Goal: Information Seeking & Learning: Learn about a topic

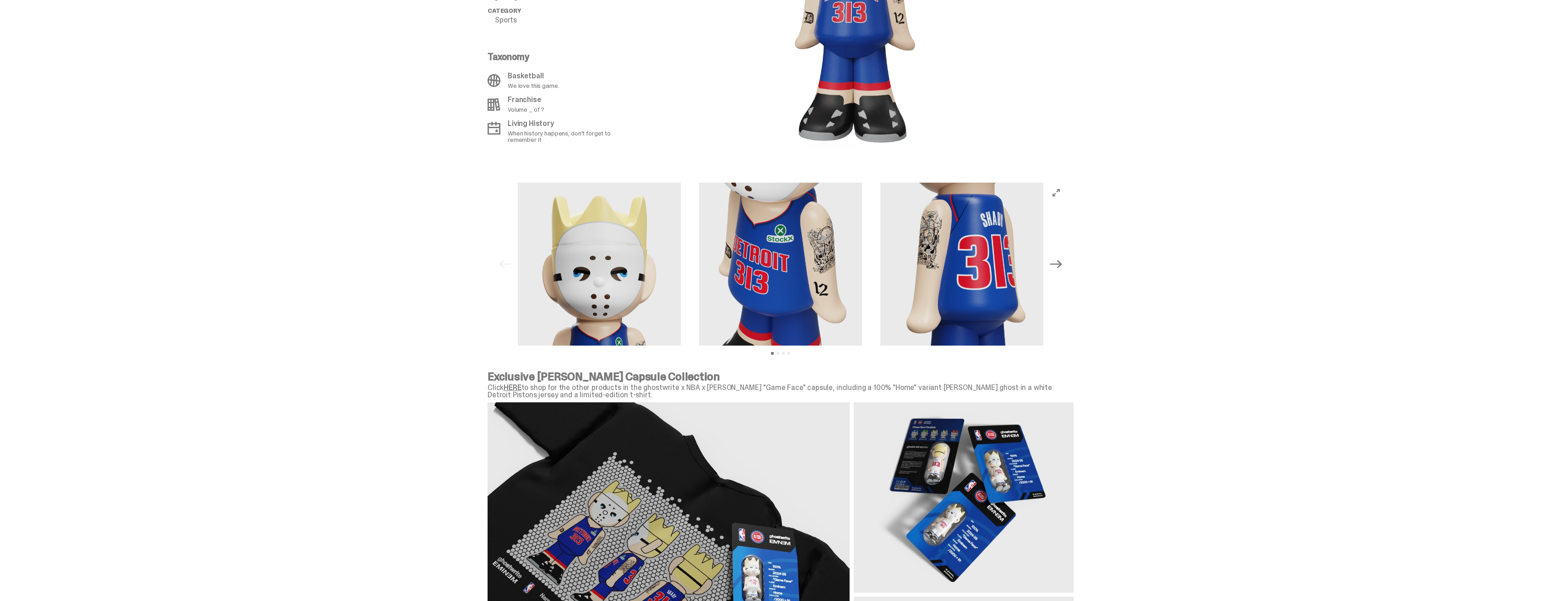
scroll to position [778, 0]
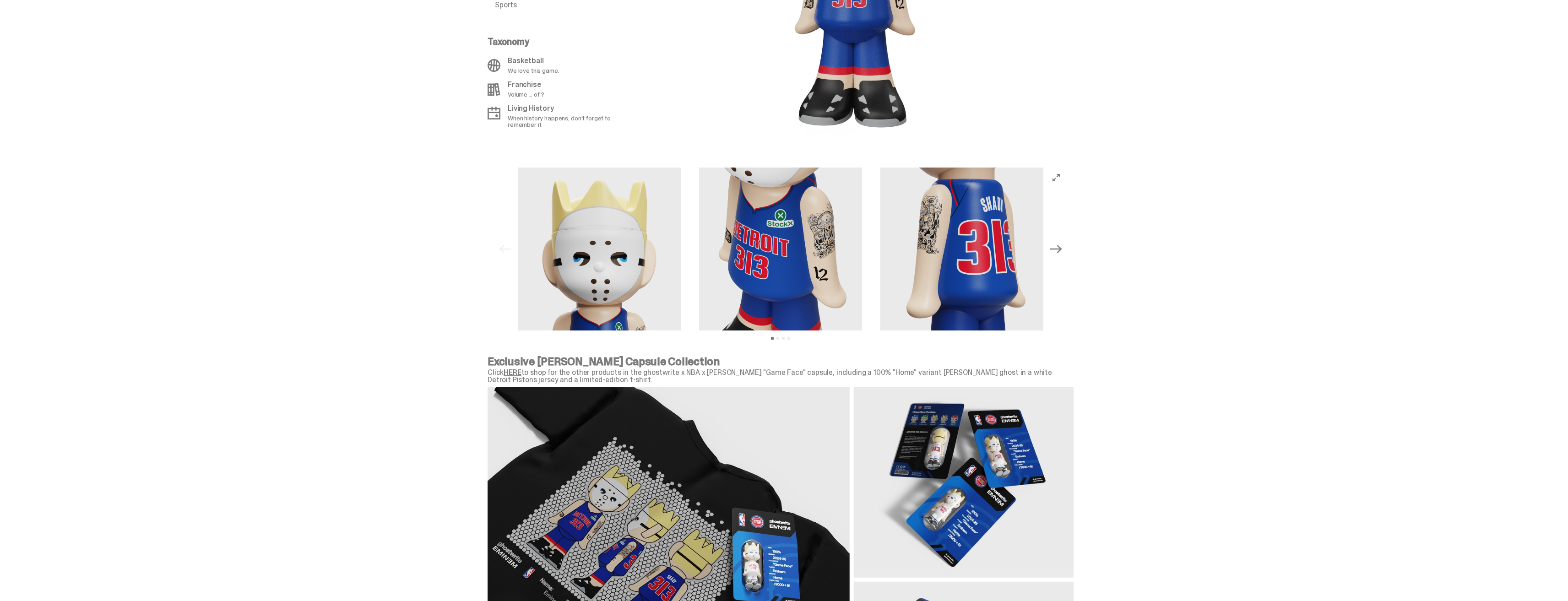
click at [1057, 251] on icon "Next" at bounding box center [1056, 249] width 12 height 12
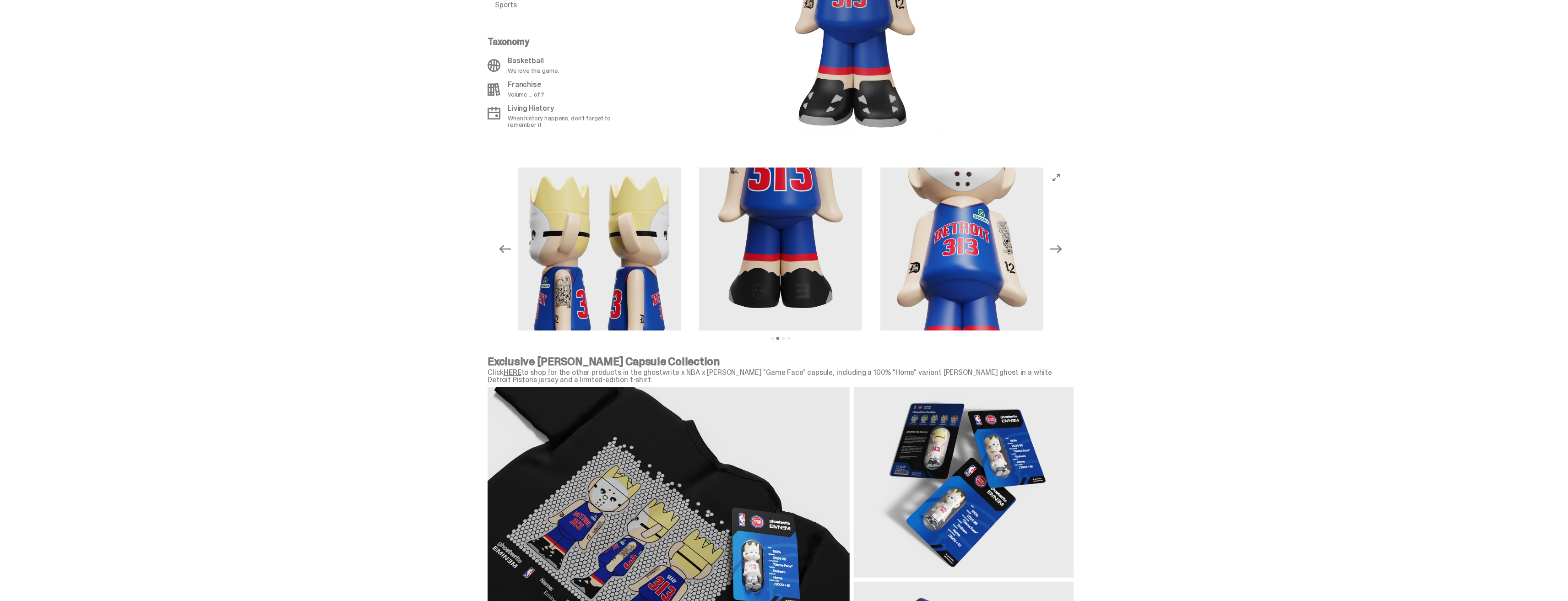
click at [1057, 248] on icon "Next" at bounding box center [1056, 249] width 12 height 9
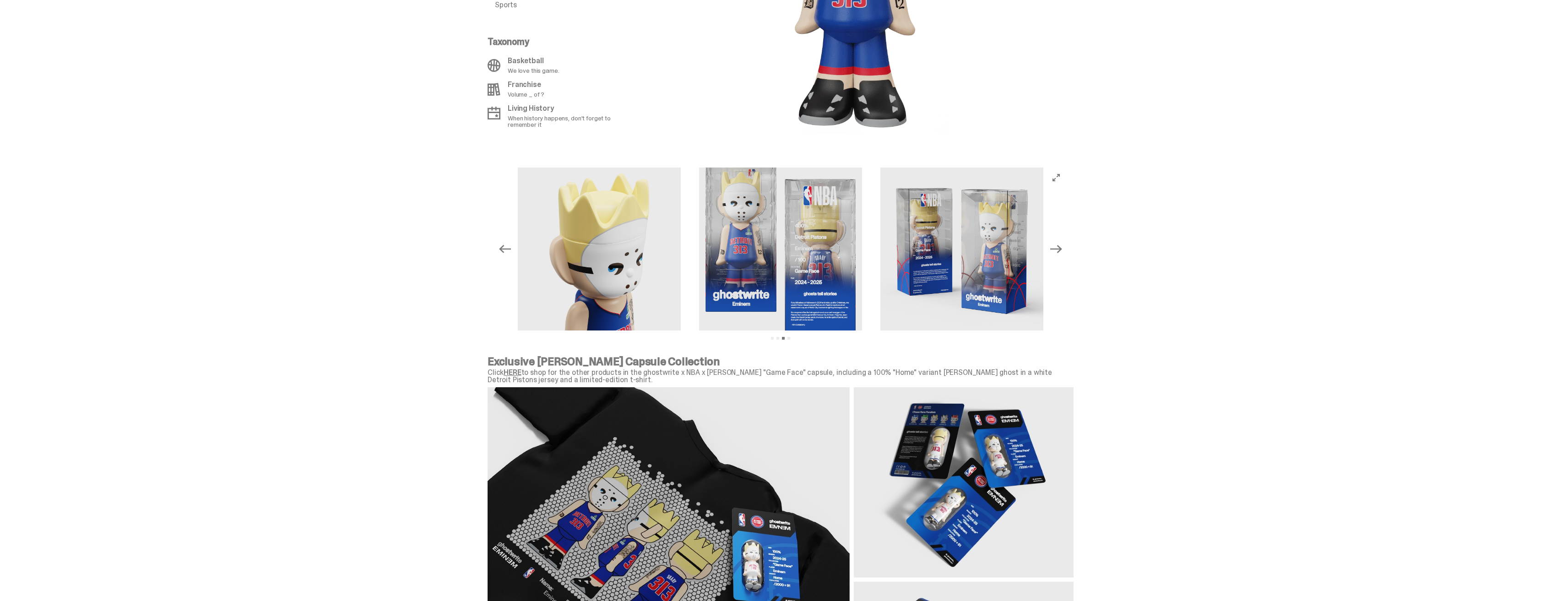
click at [1057, 248] on icon "Next" at bounding box center [1056, 249] width 12 height 9
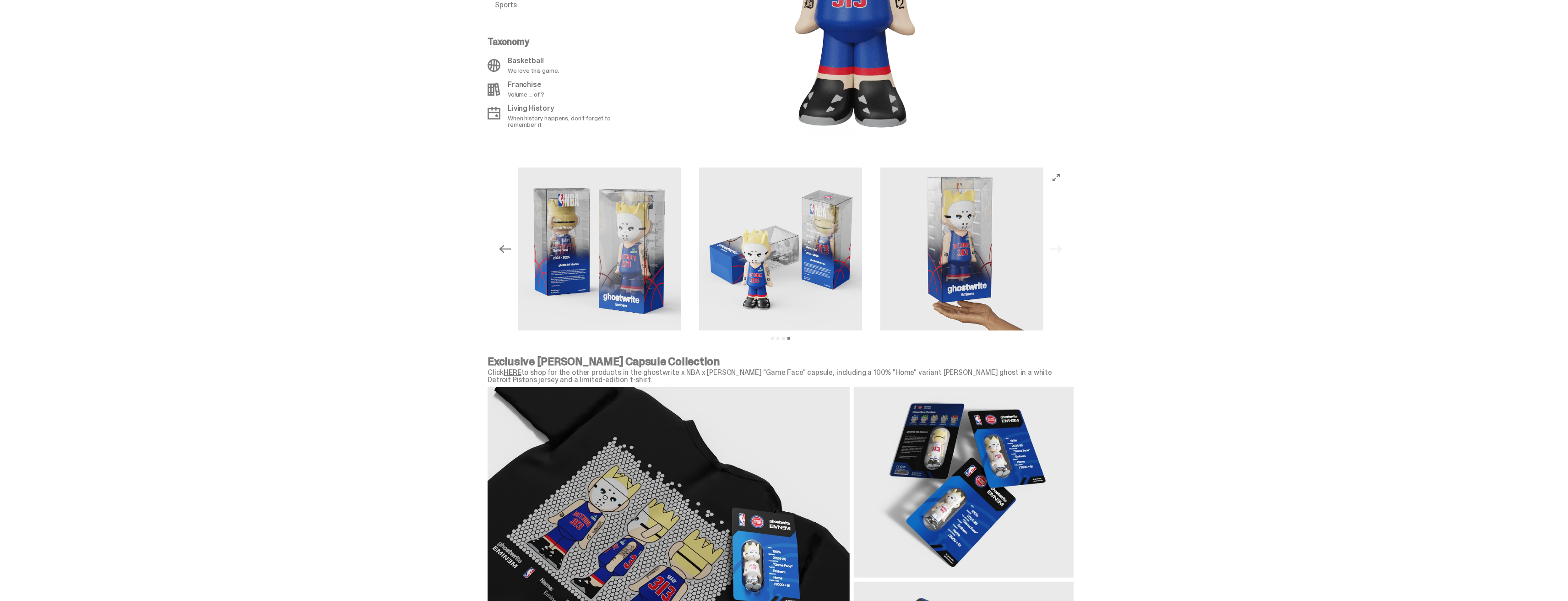
click at [1057, 248] on div "Previous Next View slide 1 View slide 2 View slide 3 View slide 4" at bounding box center [780, 249] width 572 height 163
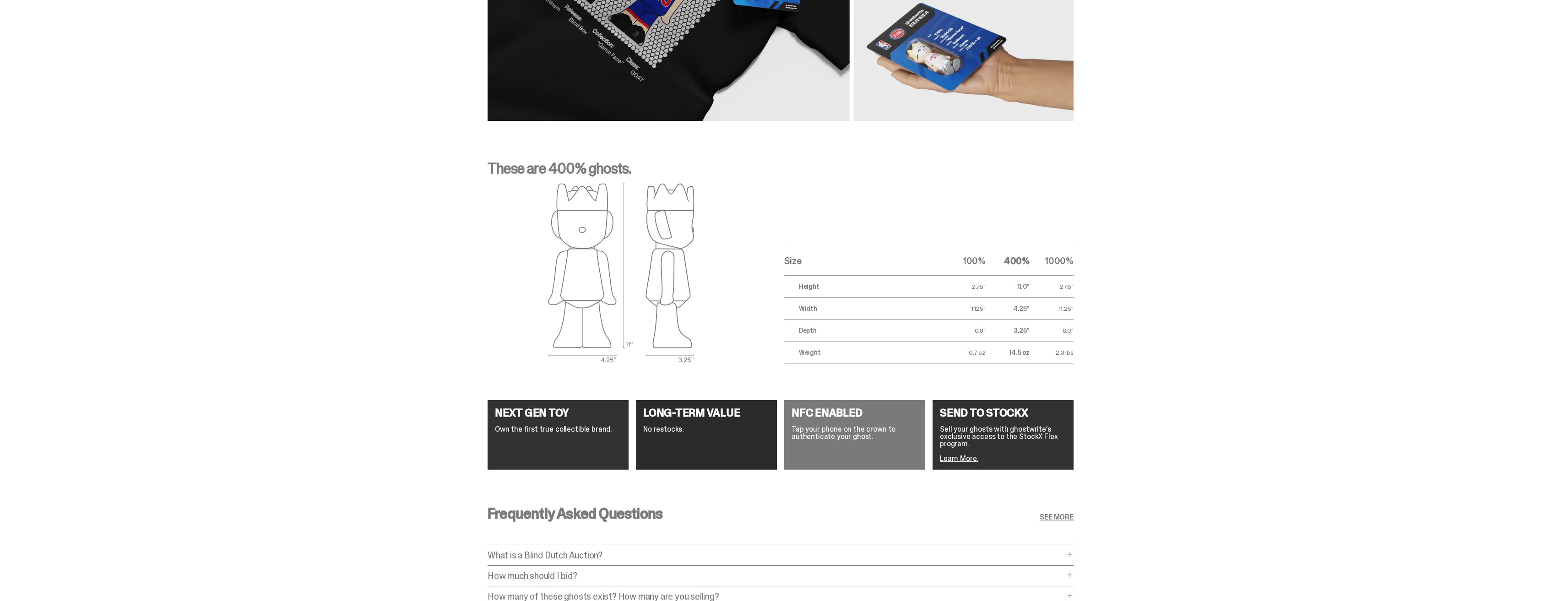
scroll to position [1527, 0]
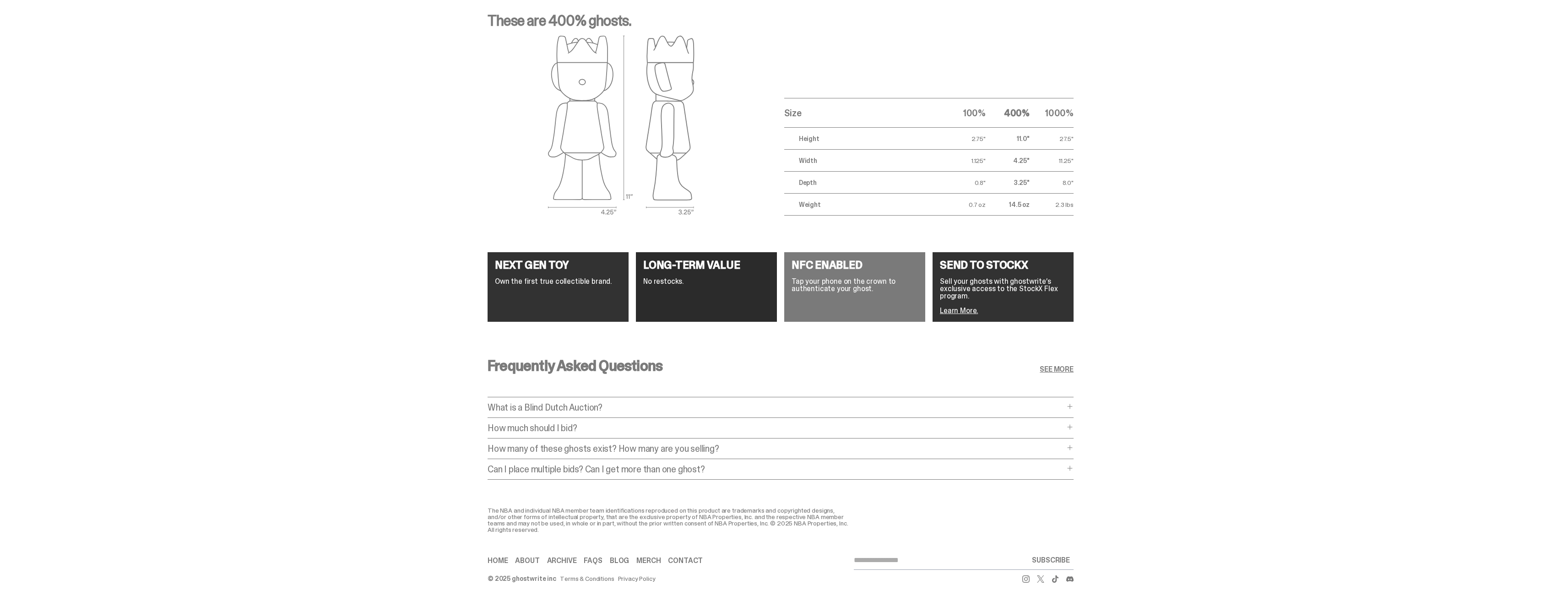
click at [570, 403] on p "What is a Blind Dutch Auction?" at bounding box center [776, 407] width 577 height 9
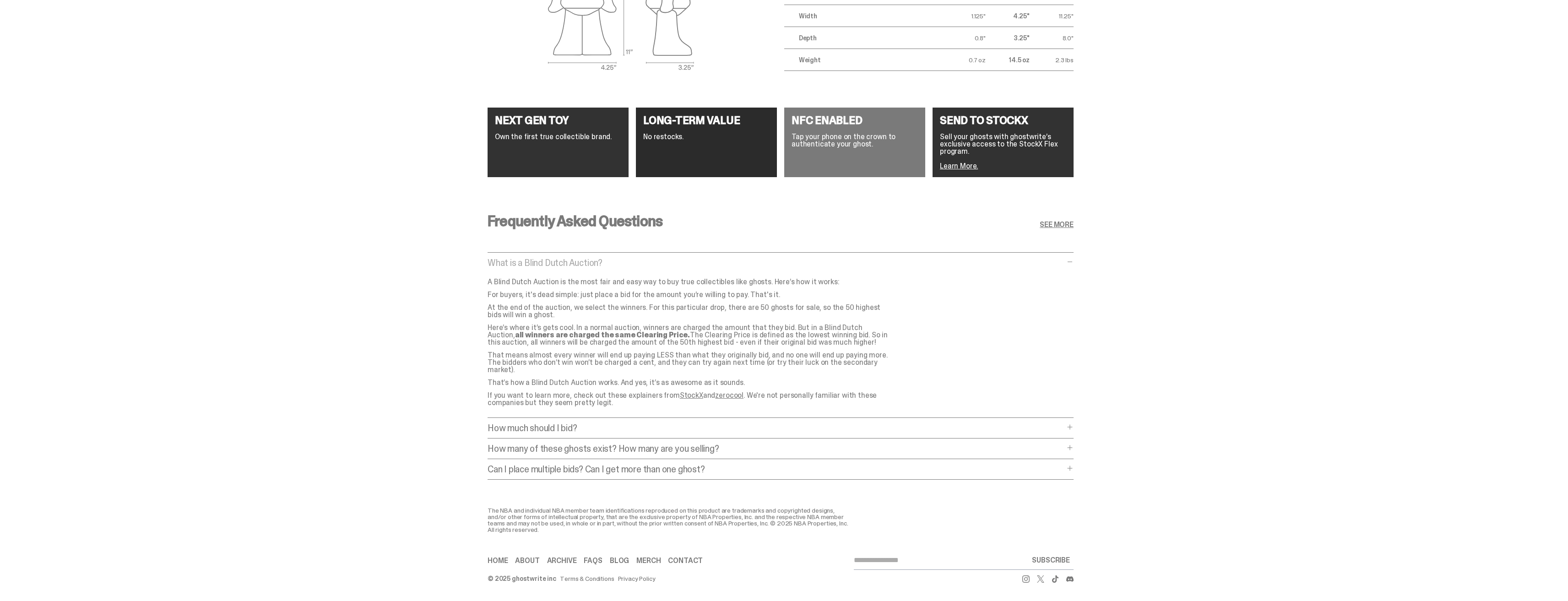
scroll to position [1657, 0]
click at [589, 262] on p "What is a Blind Dutch Auction?" at bounding box center [776, 263] width 577 height 9
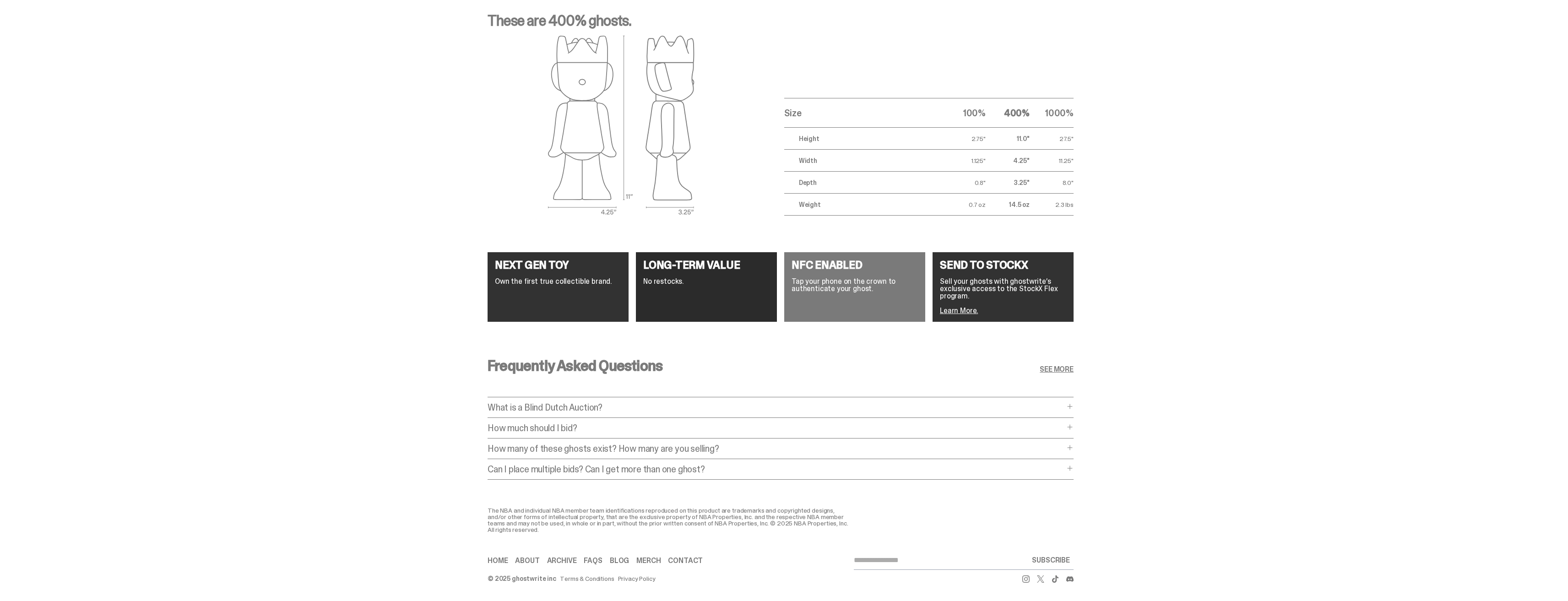
click at [555, 423] on p "How much should I bid?" at bounding box center [776, 428] width 577 height 9
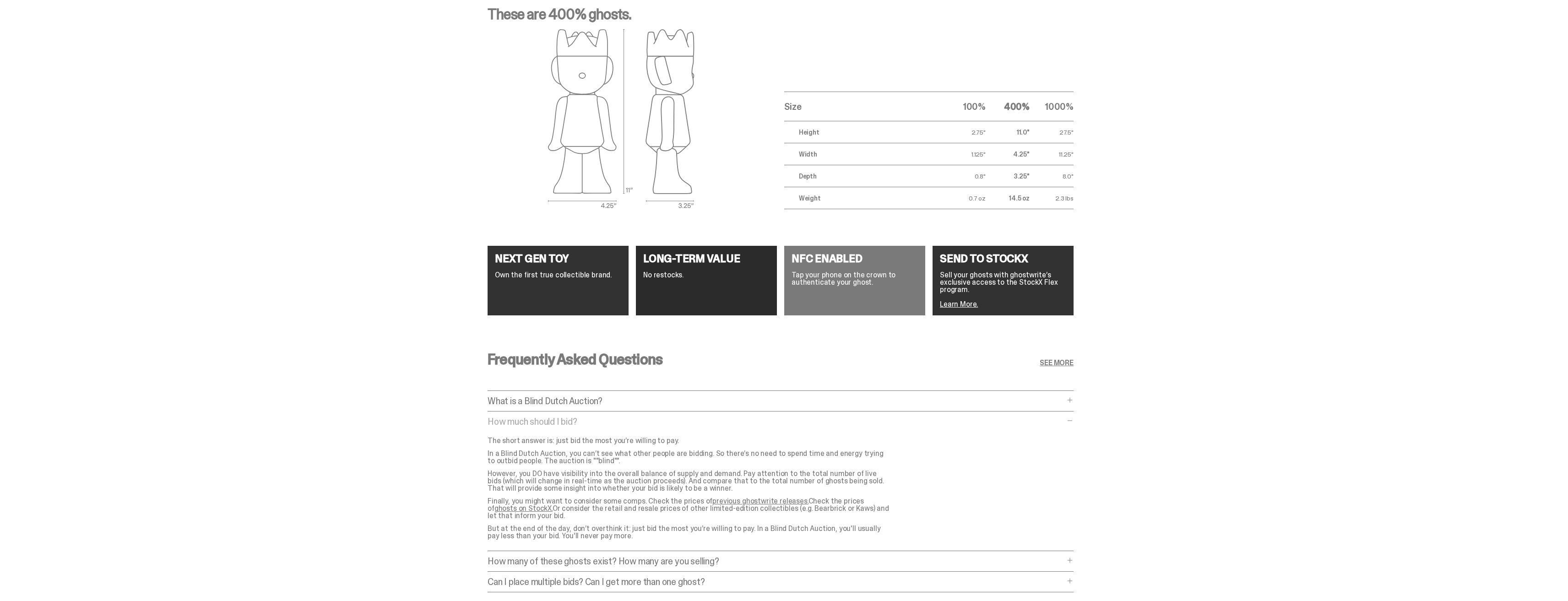
scroll to position [1639, 0]
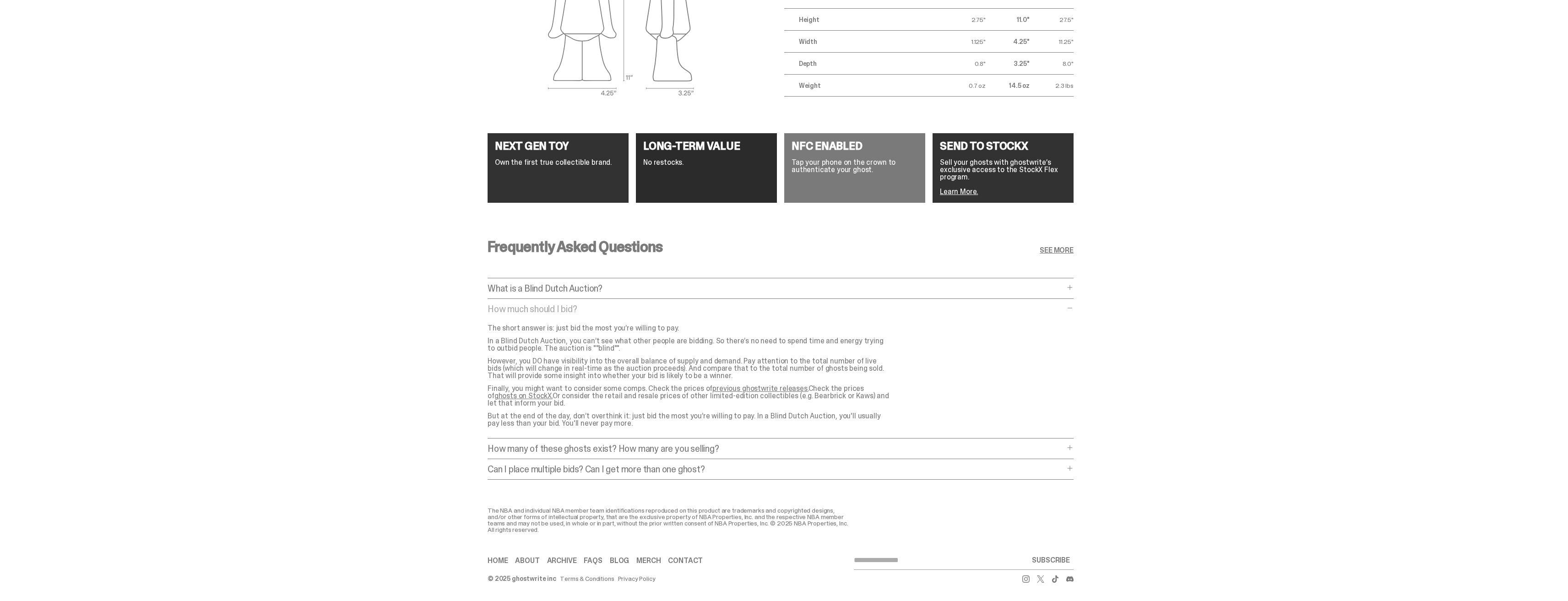
click at [561, 304] on p "How much should I bid?" at bounding box center [776, 308] width 577 height 9
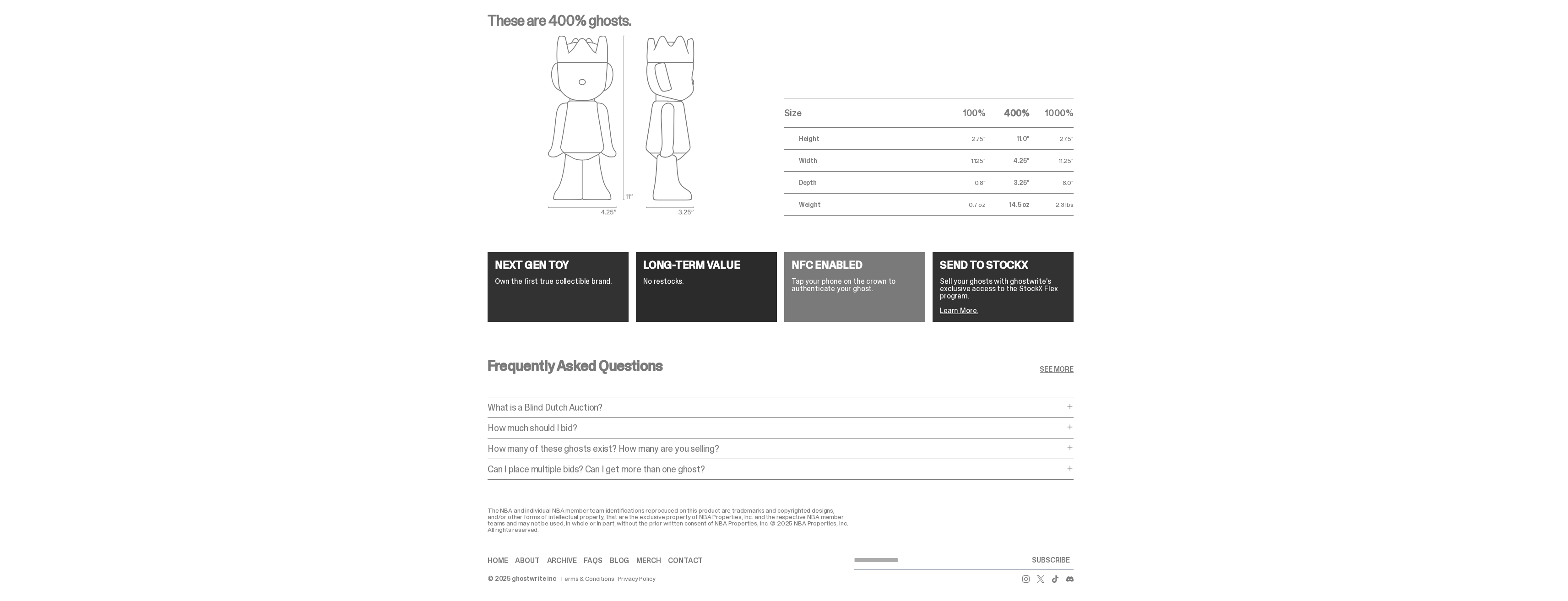
click at [601, 466] on p "Can I place multiple bids? Can I get more than one ghost?" at bounding box center [776, 468] width 577 height 9
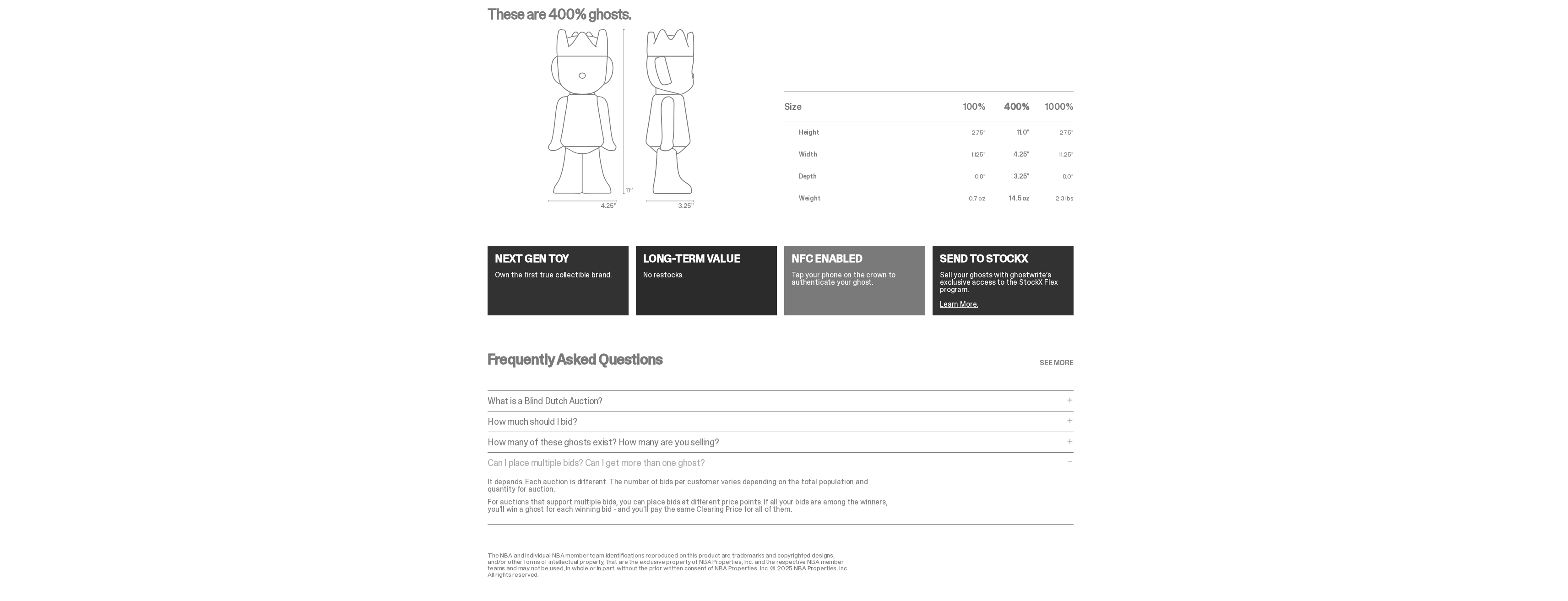
scroll to position [1571, 0]
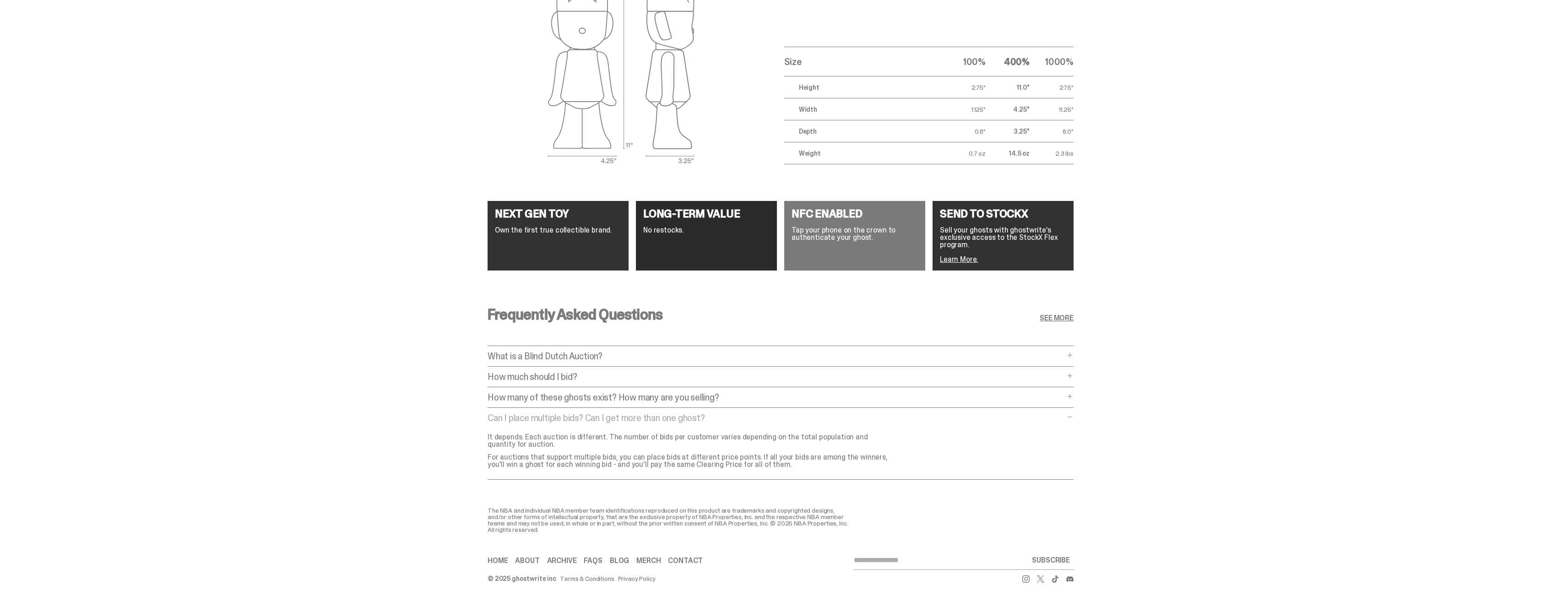
click at [593, 413] on p "Can I place multiple bids? Can I get more than one ghost?" at bounding box center [776, 417] width 577 height 9
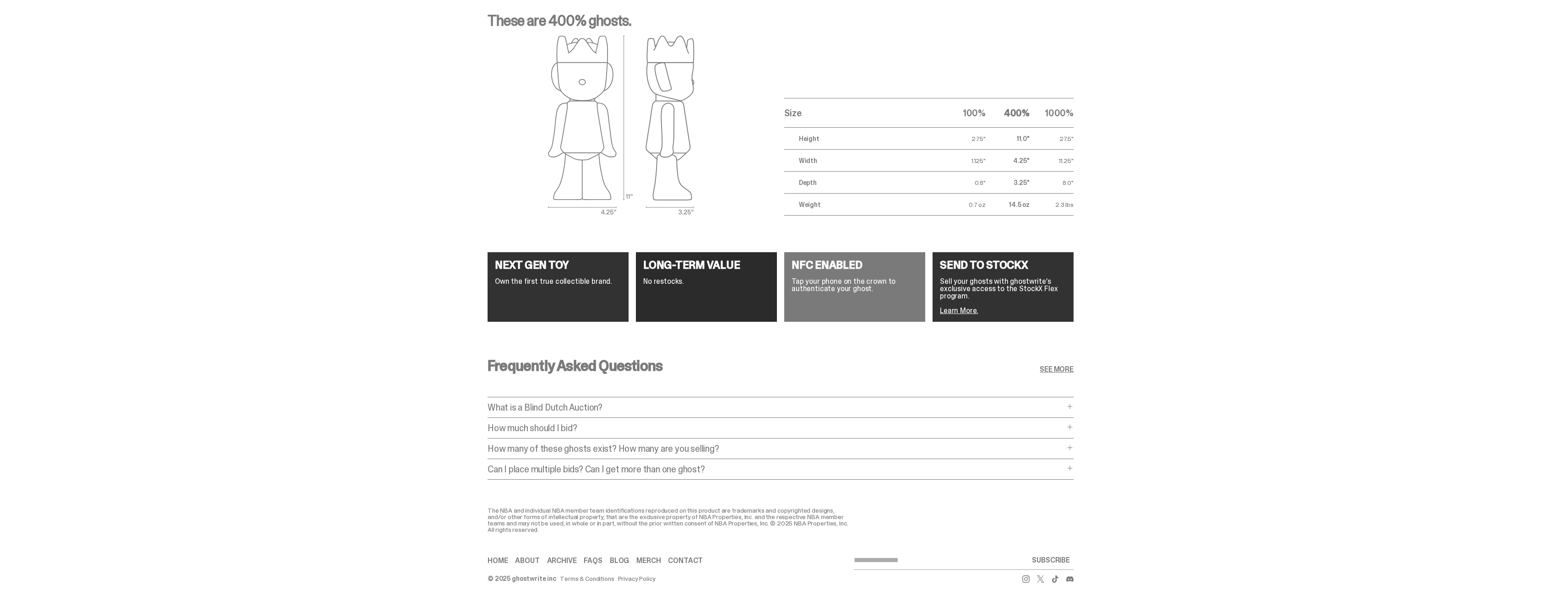
click at [592, 444] on p "How many of these ghosts exist? How many are you selling?" at bounding box center [776, 448] width 577 height 9
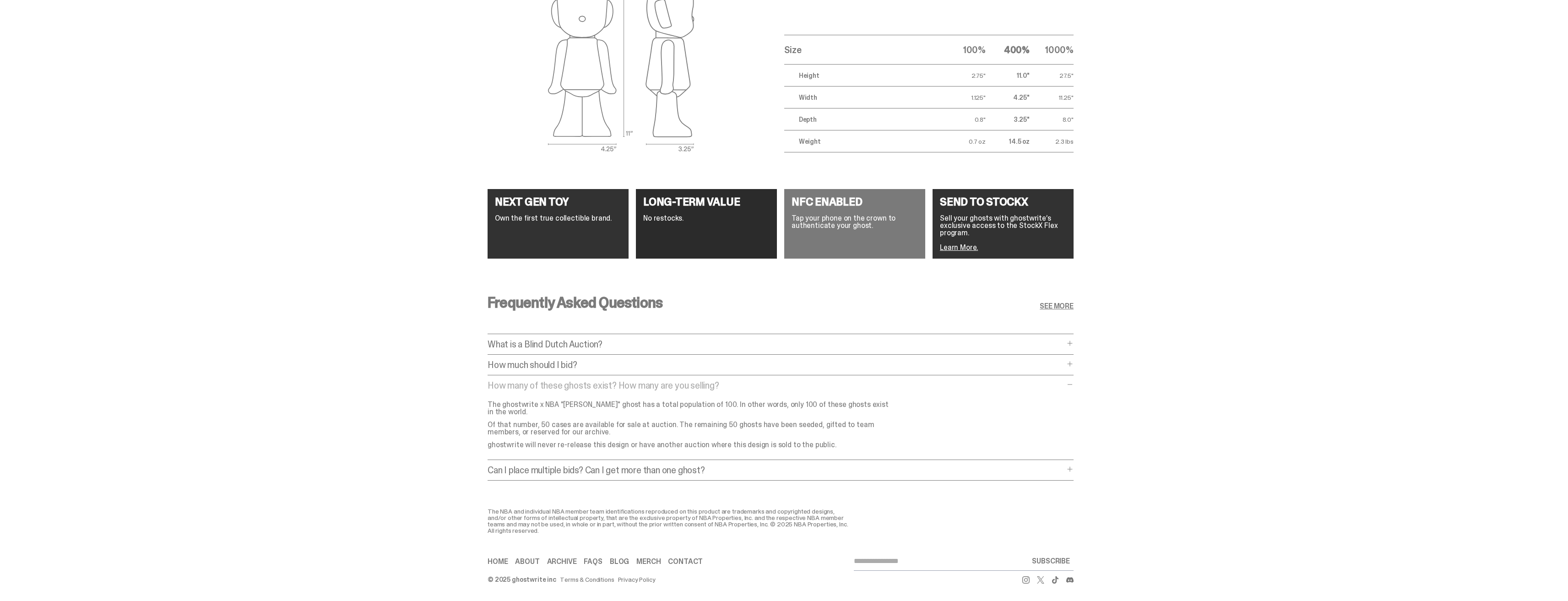
click at [601, 381] on p "How many of these ghosts exist? How many are you selling?" at bounding box center [776, 385] width 577 height 9
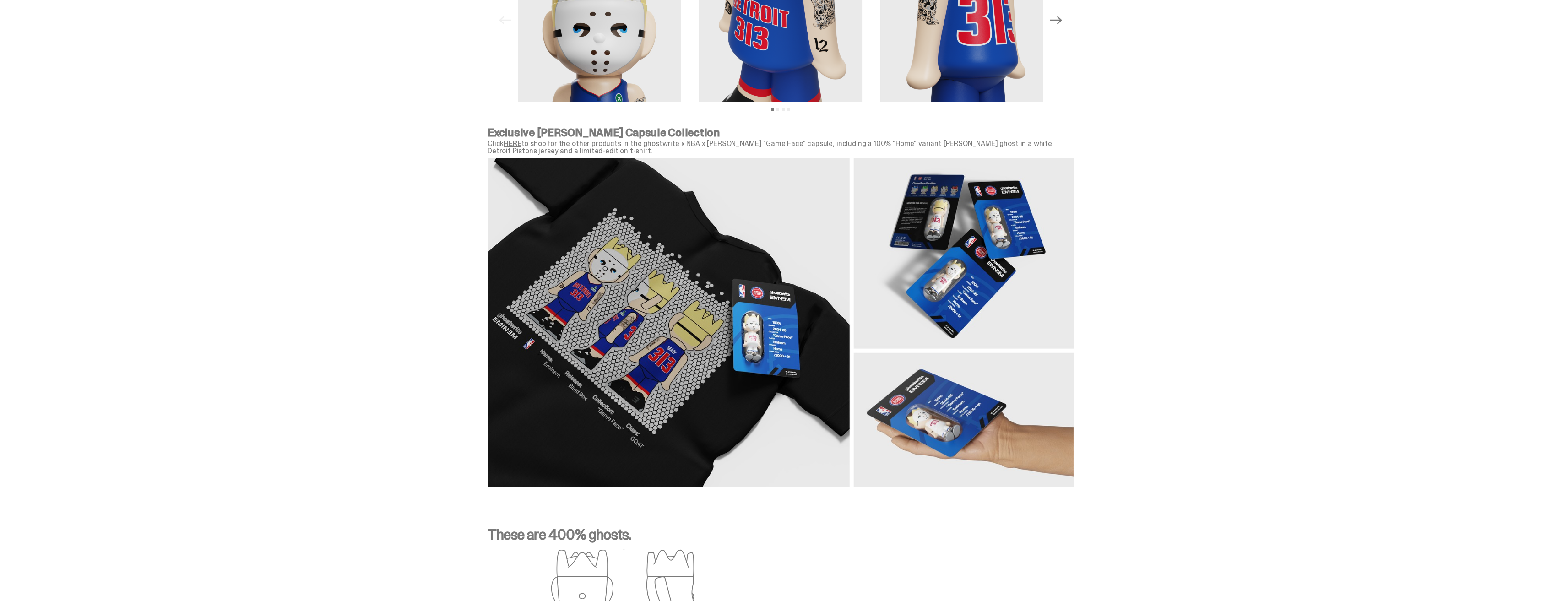
scroll to position [1062, 0]
